Goal: Check status: Check status

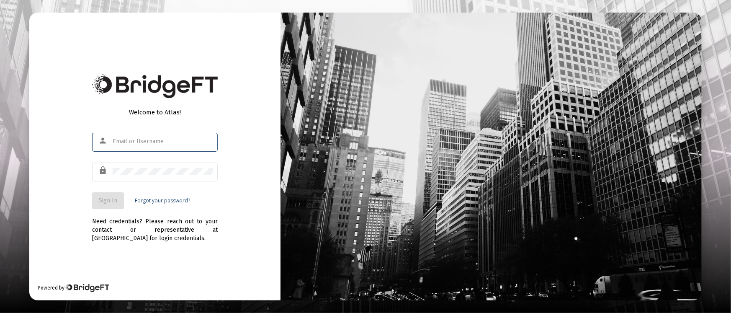
type input "[PERSON_NAME][EMAIL_ADDRESS][DOMAIN_NAME]"
click at [98, 204] on button "Sign In" at bounding box center [108, 200] width 32 height 17
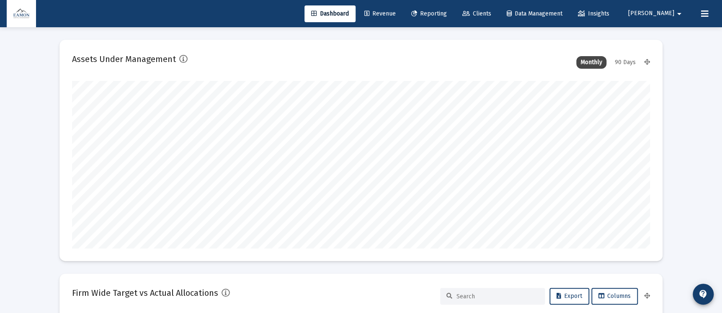
type input "[DATE]"
click at [447, 11] on span "Reporting" at bounding box center [429, 13] width 36 height 7
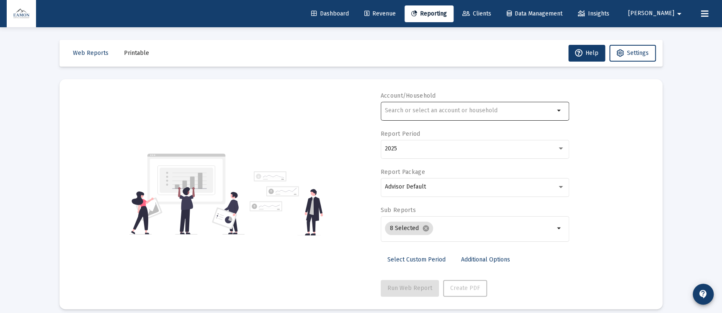
click at [455, 107] on input "text" at bounding box center [470, 110] width 170 height 7
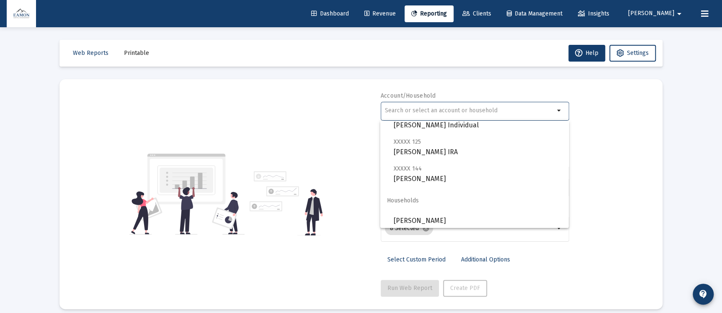
scroll to position [502, 0]
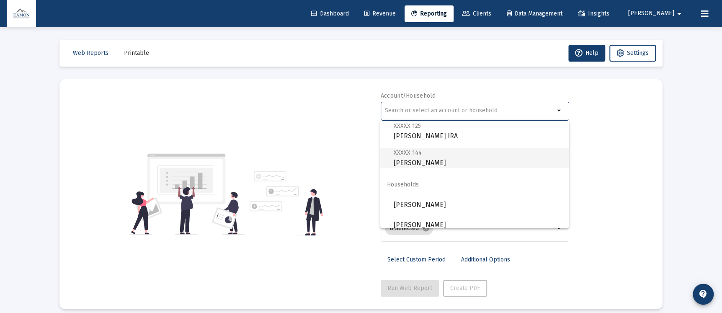
click at [429, 153] on span "XXXXX 144 [PERSON_NAME]" at bounding box center [478, 157] width 168 height 21
type input "[PERSON_NAME]"
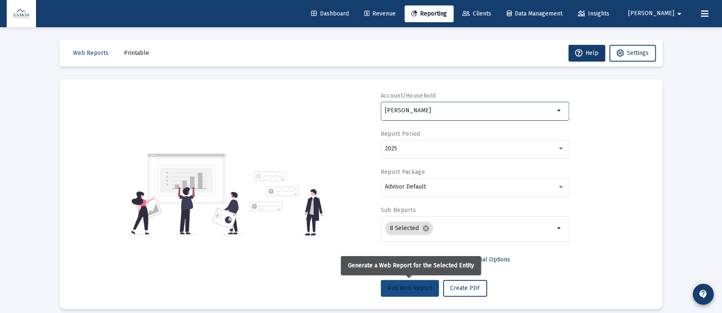
click at [417, 289] on span "Run Web Report" at bounding box center [409, 287] width 45 height 7
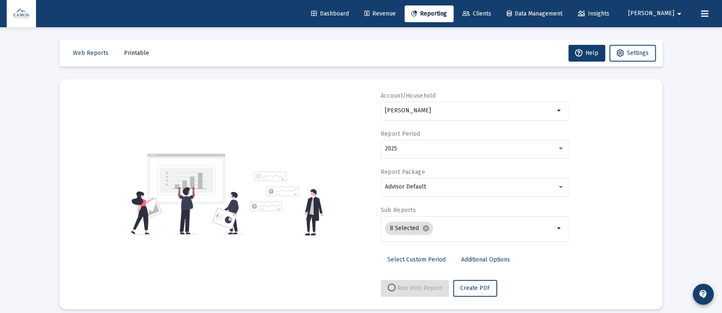
select select "View all"
